Goal: Task Accomplishment & Management: Use online tool/utility

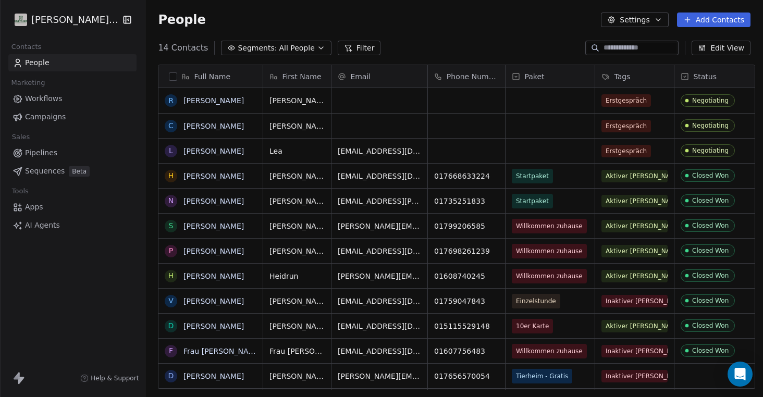
scroll to position [349, 622]
click at [545, 127] on div "grid" at bounding box center [550, 126] width 89 height 24
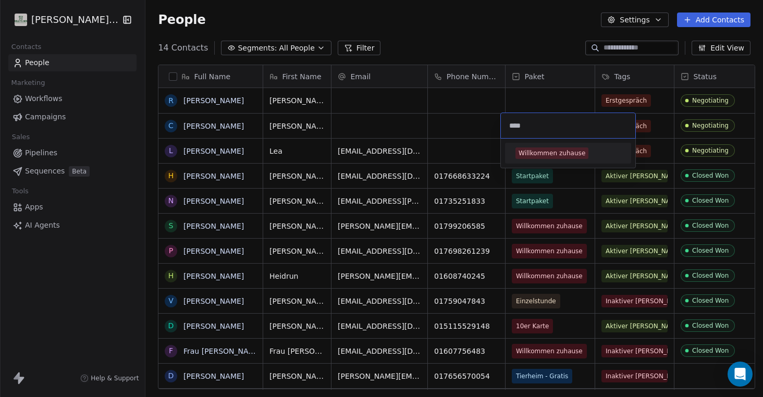
type input "****"
click at [546, 150] on div "Willkommen zuhause" at bounding box center [552, 153] width 67 height 9
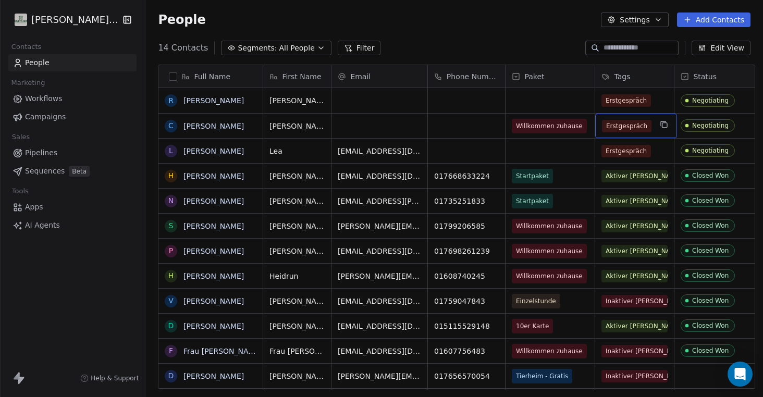
click at [631, 125] on span "Erstgespräch" at bounding box center [627, 126] width 50 height 13
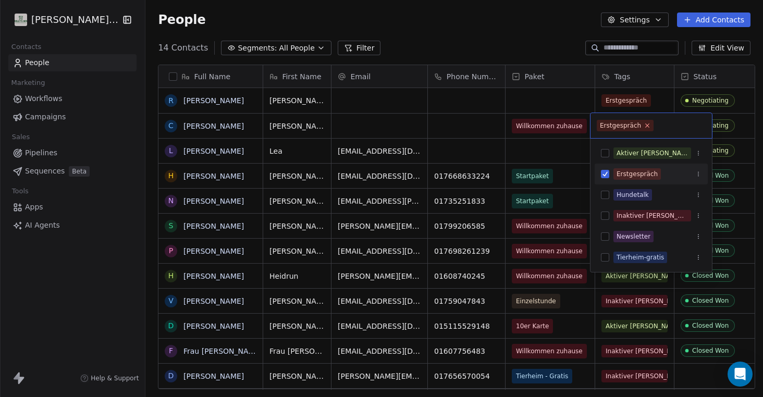
click at [646, 126] on icon at bounding box center [647, 125] width 7 height 7
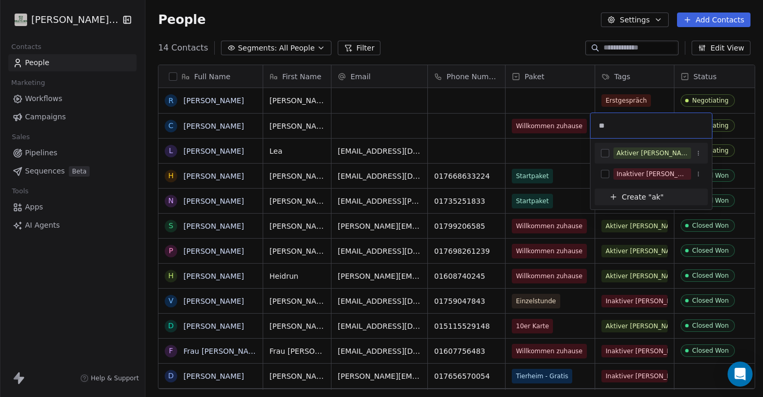
type input "**"
click at [603, 150] on button "Suggestions" at bounding box center [605, 153] width 8 height 8
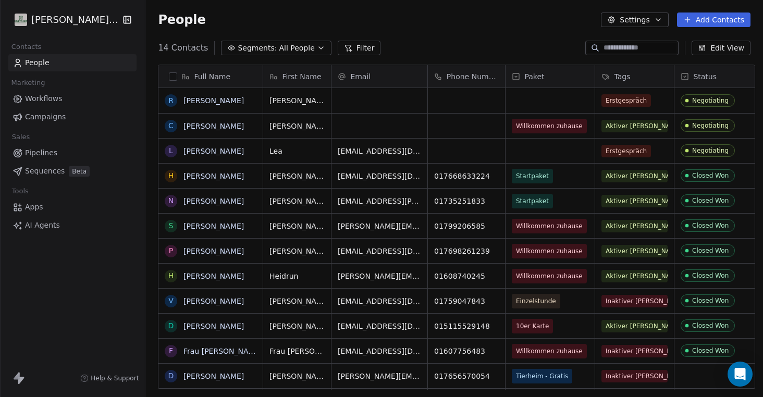
click at [528, 42] on html "[PERSON_NAME]'s Way Contacts People Marketing Workflows Campaigns Sales Pipelin…" at bounding box center [381, 198] width 763 height 397
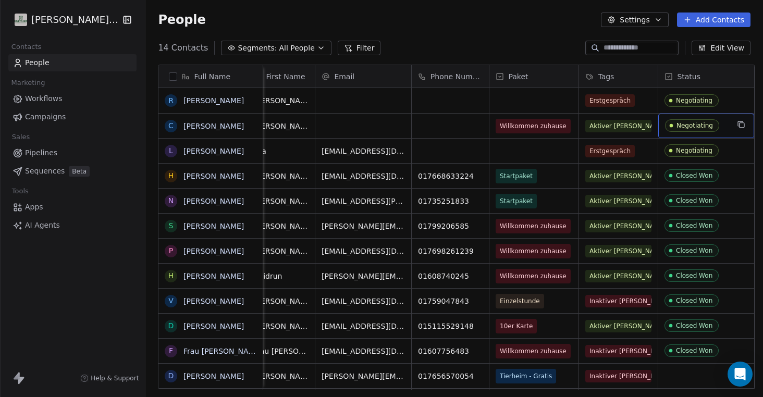
click at [701, 123] on div "Negotiating" at bounding box center [694, 125] width 36 height 7
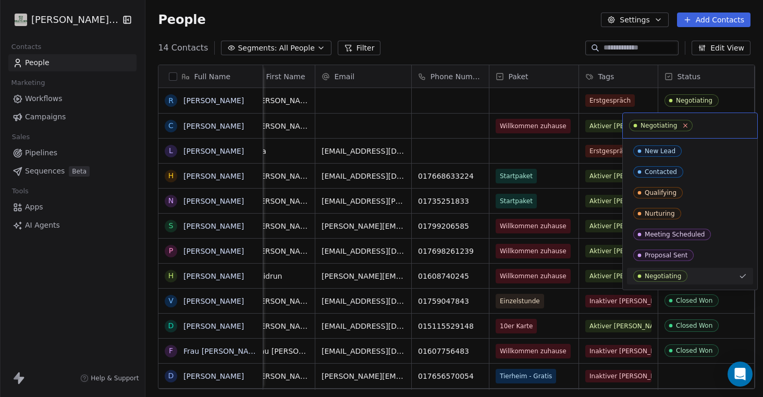
click at [686, 124] on icon at bounding box center [686, 126] width 4 height 4
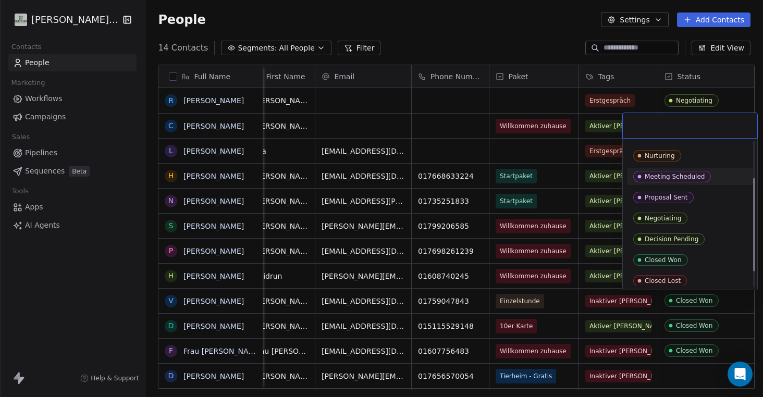
scroll to position [58, 0]
click at [670, 258] on div "Closed Won" at bounding box center [663, 259] width 37 height 7
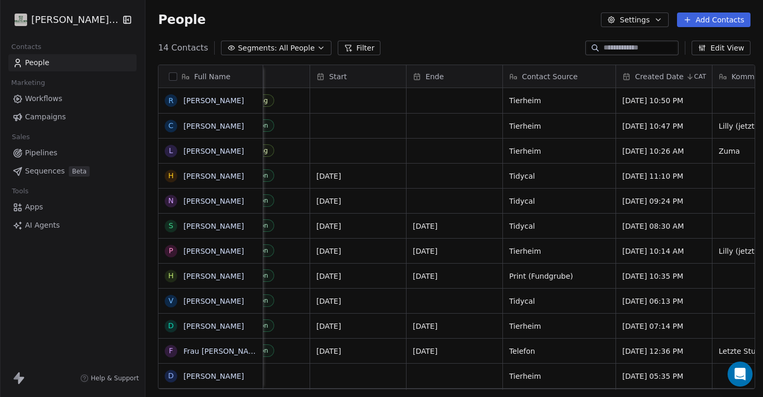
scroll to position [0, 439]
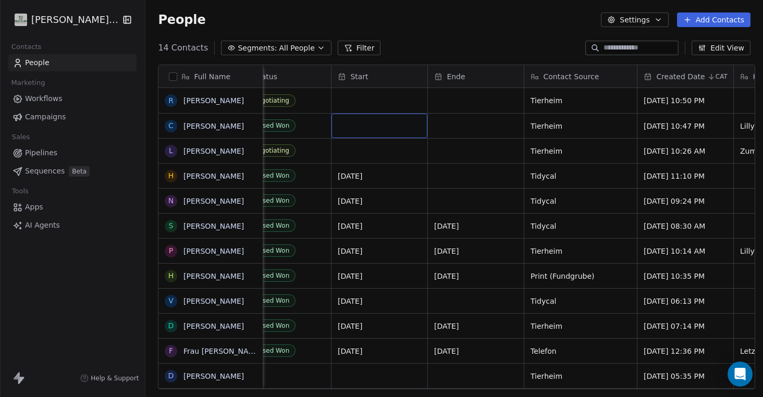
click at [357, 128] on div "grid" at bounding box center [379, 126] width 96 height 24
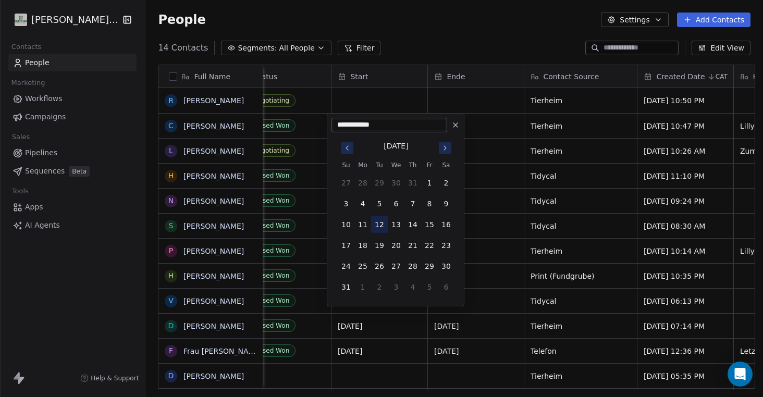
click at [379, 221] on button "12" at bounding box center [379, 224] width 17 height 17
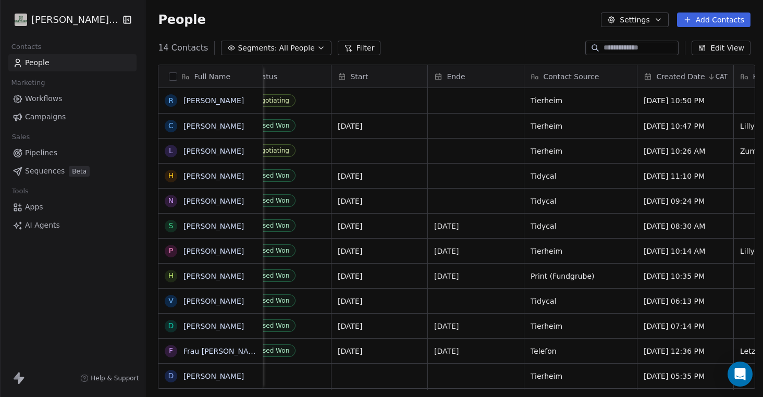
click at [450, 27] on div "People Settings Add Contacts" at bounding box center [454, 20] width 618 height 40
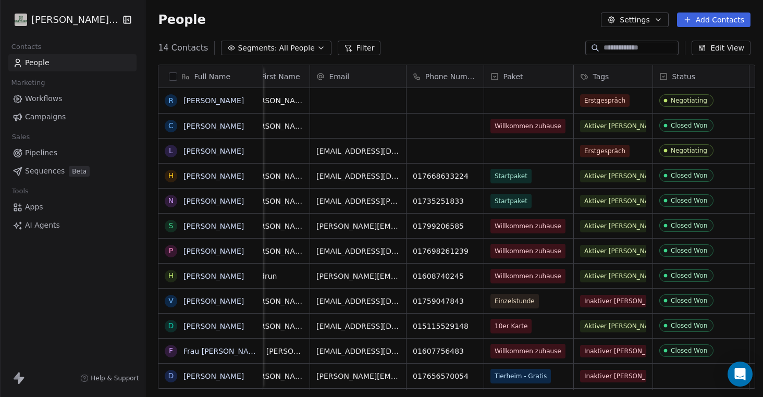
scroll to position [0, 19]
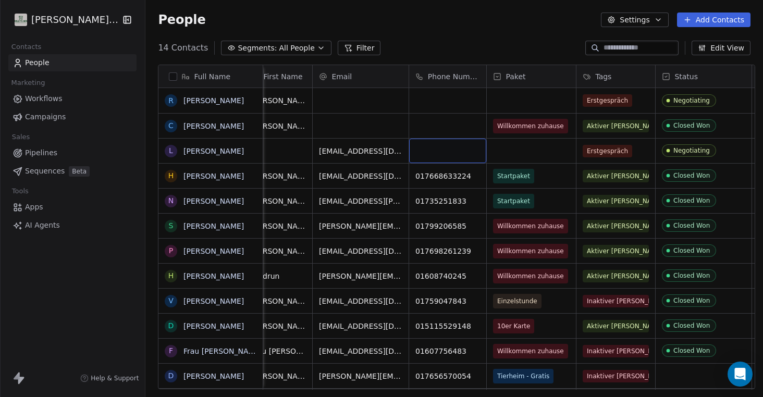
click at [441, 153] on div "grid" at bounding box center [447, 151] width 77 height 24
type input "**********"
click at [514, 24] on html "[PERSON_NAME]'s Way Contacts People Marketing Workflows Campaigns Sales Pipelin…" at bounding box center [381, 198] width 763 height 397
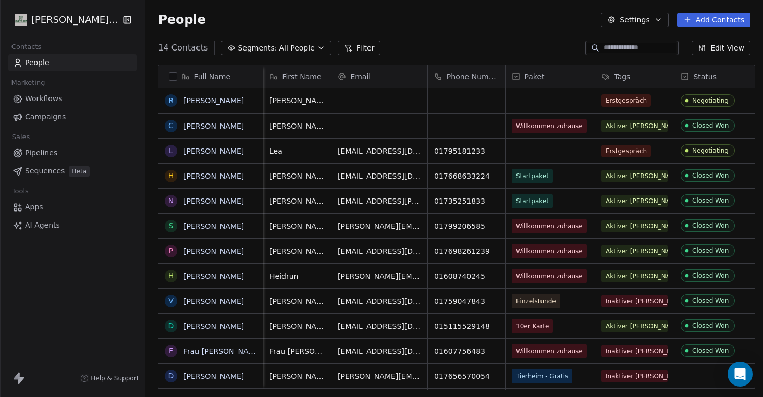
scroll to position [0, 0]
